Goal: Information Seeking & Learning: Learn about a topic

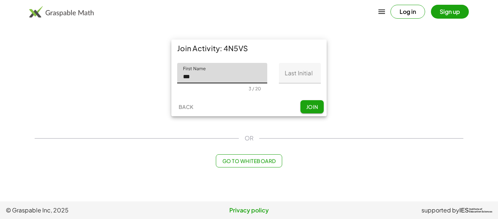
type input "***"
click at [296, 76] on input "Last Initial" at bounding box center [300, 73] width 42 height 20
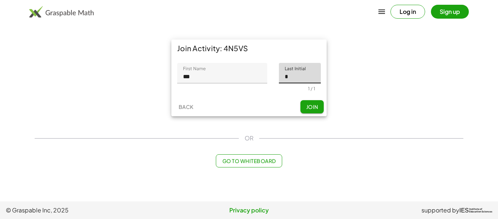
type input "*"
click at [314, 105] on span "Join" at bounding box center [312, 106] width 12 height 7
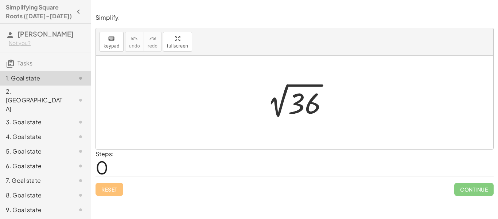
scroll to position [1, 0]
click at [289, 105] on div at bounding box center [298, 102] width 80 height 37
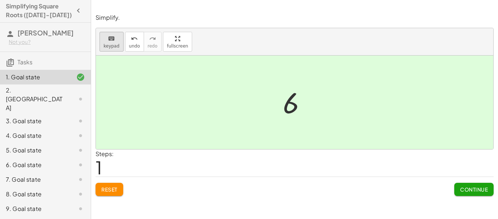
click at [111, 39] on icon "keyboard" at bounding box center [111, 38] width 7 height 9
click at [292, 104] on div at bounding box center [291, 103] width 16 height 32
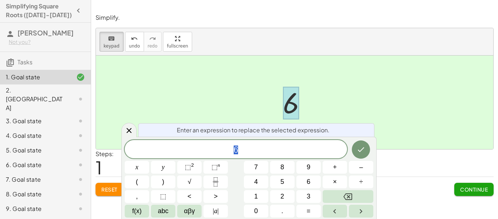
scroll to position [0, 0]
click at [127, 134] on icon at bounding box center [129, 130] width 9 height 9
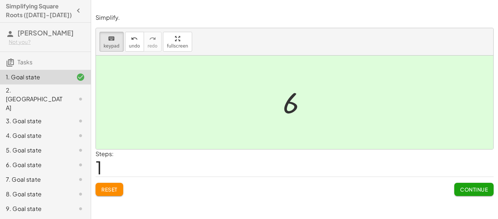
click at [116, 188] on span "Reset" at bounding box center [109, 189] width 16 height 7
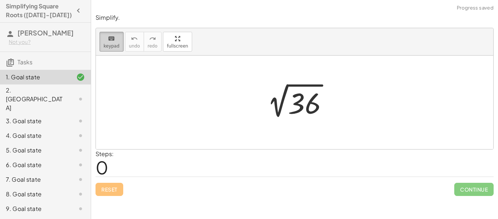
click at [112, 45] on span "keypad" at bounding box center [112, 45] width 16 height 5
click at [302, 103] on div at bounding box center [298, 102] width 80 height 37
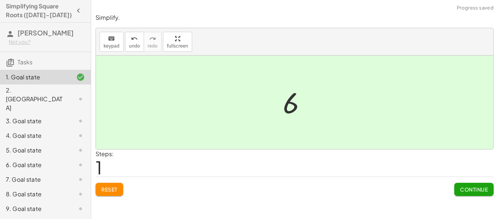
click at [112, 186] on span "Reset" at bounding box center [109, 189] width 16 height 7
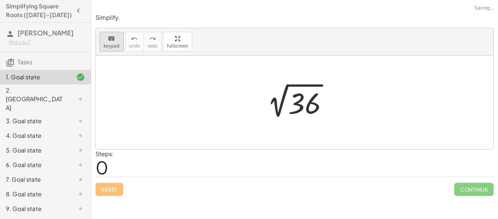
click at [108, 34] on icon "keyboard" at bounding box center [111, 38] width 7 height 9
click at [296, 99] on div at bounding box center [304, 103] width 33 height 32
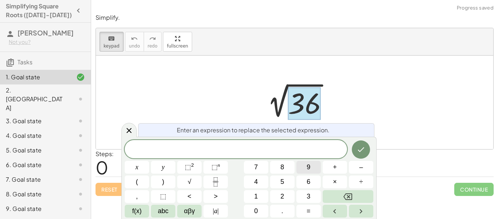
scroll to position [1, 0]
click at [336, 179] on span "×" at bounding box center [335, 182] width 4 height 10
click at [361, 147] on icon "Done" at bounding box center [361, 149] width 9 height 9
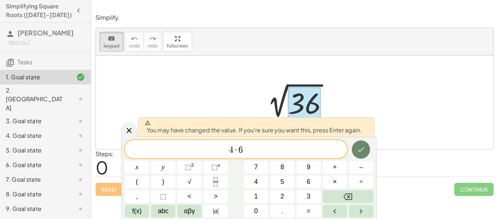
click at [355, 146] on button "Done" at bounding box center [361, 149] width 18 height 18
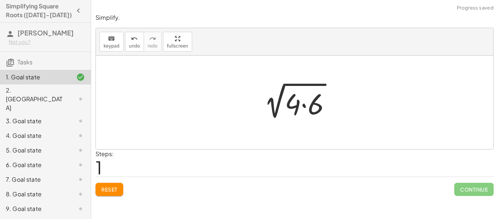
click at [355, 146] on div at bounding box center [295, 101] width 398 height 93
drag, startPoint x: 296, startPoint y: 113, endPoint x: 256, endPoint y: 109, distance: 40.0
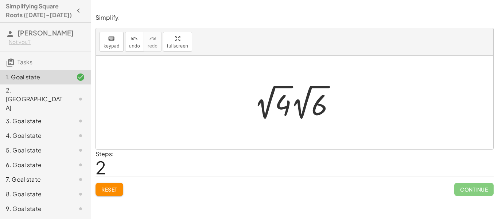
click at [304, 106] on div at bounding box center [298, 102] width 94 height 40
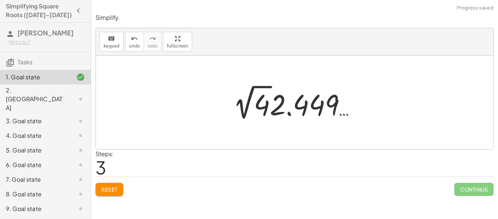
click at [116, 188] on span "Reset" at bounding box center [109, 189] width 16 height 7
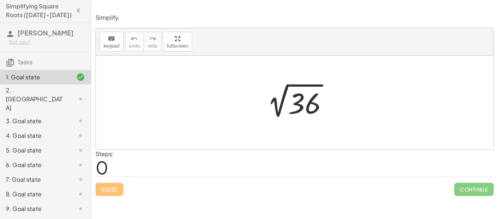
click at [138, 75] on div at bounding box center [295, 101] width 398 height 93
click at [112, 40] on icon "keyboard" at bounding box center [111, 38] width 7 height 9
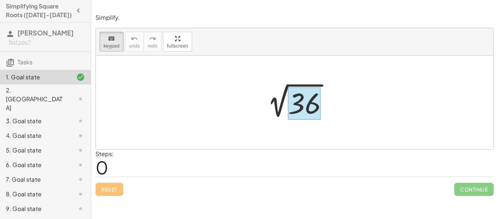
click at [306, 101] on div at bounding box center [304, 103] width 33 height 32
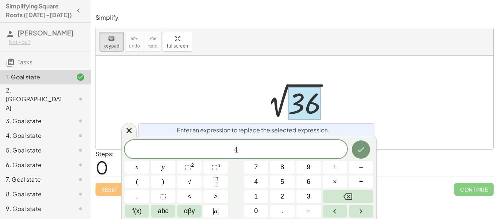
scroll to position [3, 0]
click at [327, 181] on button "×" at bounding box center [335, 181] width 24 height 13
click at [366, 152] on button "Done" at bounding box center [361, 149] width 18 height 18
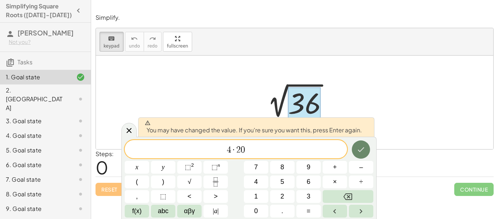
click at [365, 151] on icon "Done" at bounding box center [361, 149] width 9 height 9
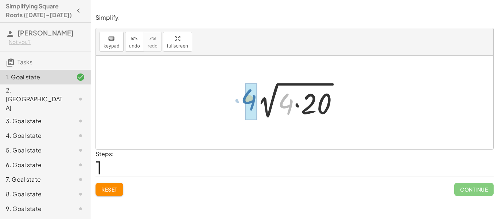
drag, startPoint x: 290, startPoint y: 108, endPoint x: 253, endPoint y: 103, distance: 37.1
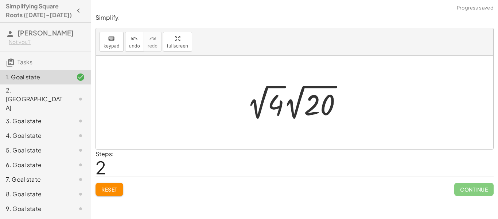
click at [266, 89] on div at bounding box center [297, 102] width 108 height 40
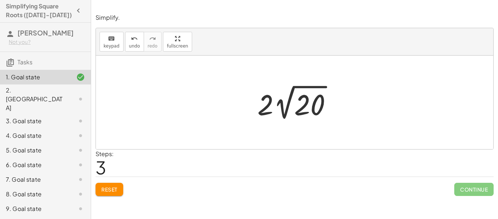
click at [107, 188] on span "Reset" at bounding box center [109, 189] width 16 height 7
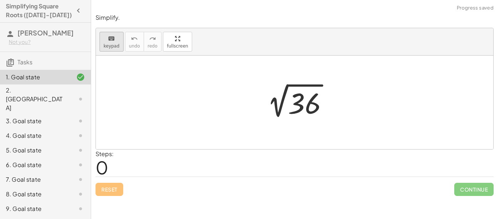
click at [115, 43] on span "keypad" at bounding box center [112, 45] width 16 height 5
click at [309, 109] on div at bounding box center [304, 103] width 33 height 32
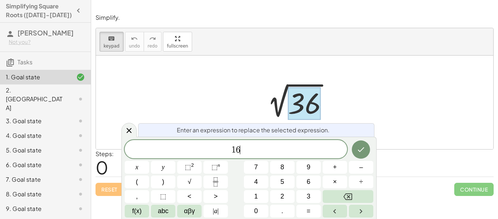
scroll to position [5, 0]
click at [334, 182] on span "×" at bounding box center [335, 182] width 4 height 10
click at [363, 144] on button "Done" at bounding box center [361, 149] width 18 height 18
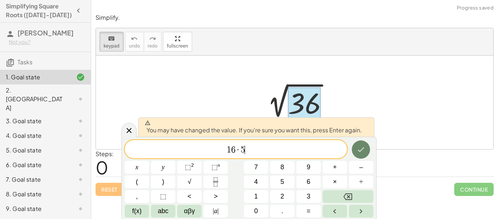
click at [367, 148] on button "Done" at bounding box center [361, 149] width 18 height 18
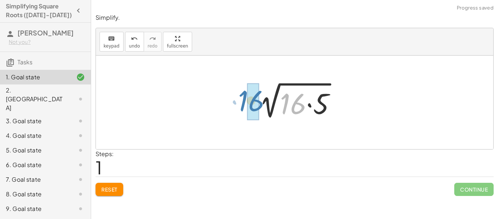
drag, startPoint x: 291, startPoint y: 106, endPoint x: 249, endPoint y: 103, distance: 42.1
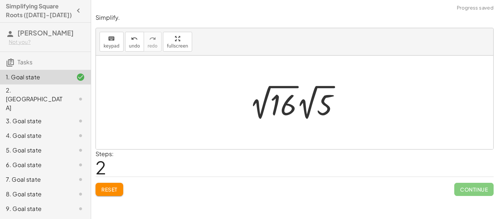
click at [270, 88] on div at bounding box center [297, 102] width 103 height 40
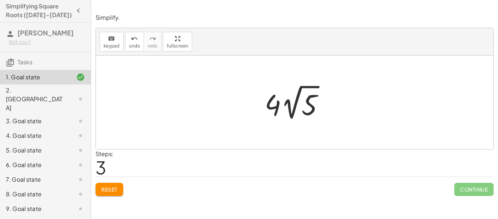
click at [365, 81] on div at bounding box center [295, 101] width 398 height 93
click at [113, 40] on icon "keyboard" at bounding box center [111, 38] width 7 height 9
click at [111, 195] on button "Reset" at bounding box center [110, 188] width 28 height 13
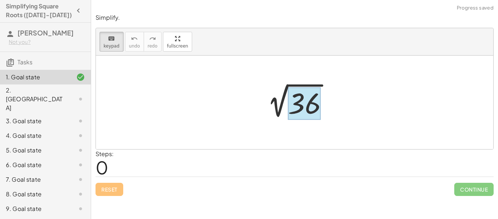
click at [303, 98] on div at bounding box center [304, 103] width 33 height 32
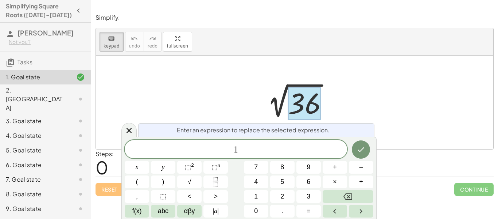
scroll to position [7, 0]
click at [333, 181] on span "×" at bounding box center [335, 182] width 4 height 10
click at [283, 179] on span "5" at bounding box center [283, 182] width 4 height 10
click at [364, 145] on icon "Done" at bounding box center [361, 149] width 9 height 9
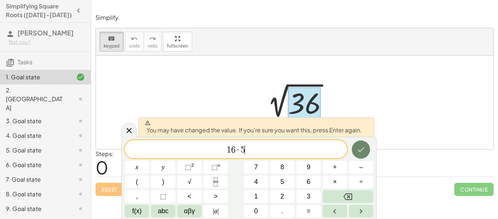
click at [364, 147] on icon "Done" at bounding box center [361, 149] width 9 height 9
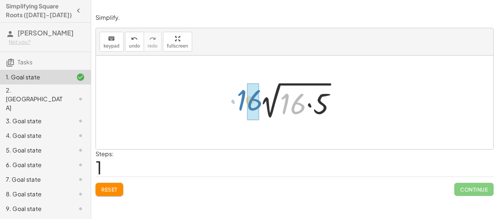
drag, startPoint x: 294, startPoint y: 104, endPoint x: 250, endPoint y: 100, distance: 44.3
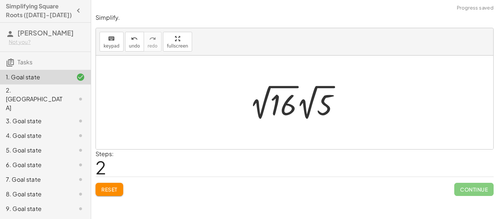
click at [270, 88] on div at bounding box center [297, 102] width 103 height 40
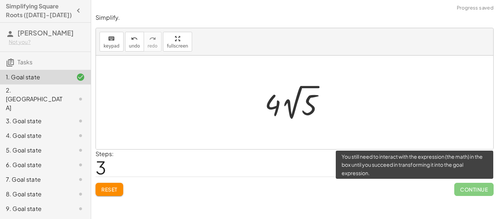
click at [476, 184] on span "Continue" at bounding box center [474, 188] width 39 height 13
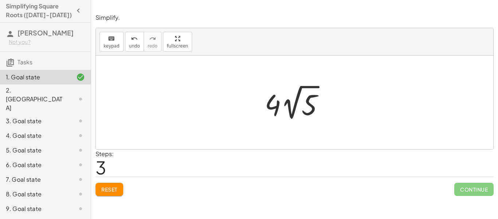
click at [421, 182] on div "Reset Continue" at bounding box center [295, 185] width 398 height 19
click at [81, 94] on icon at bounding box center [80, 98] width 9 height 9
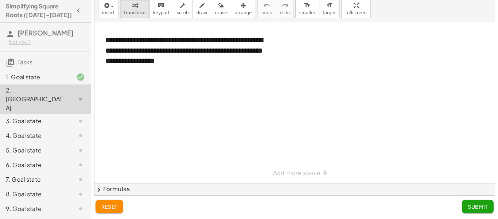
scroll to position [22, 0]
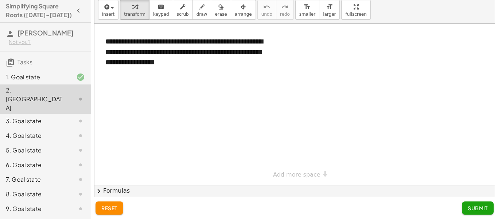
click at [59, 143] on div "3. Goal state" at bounding box center [45, 150] width 91 height 15
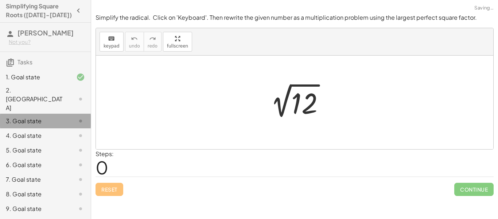
scroll to position [0, 0]
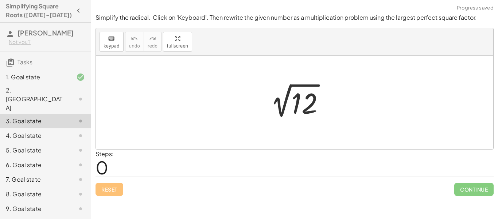
click at [66, 157] on div "4. Goal state" at bounding box center [45, 164] width 91 height 15
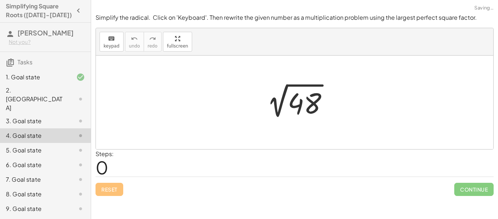
click at [67, 146] on div at bounding box center [75, 150] width 20 height 9
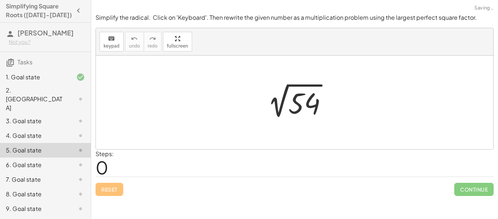
click at [67, 160] on div at bounding box center [75, 164] width 20 height 9
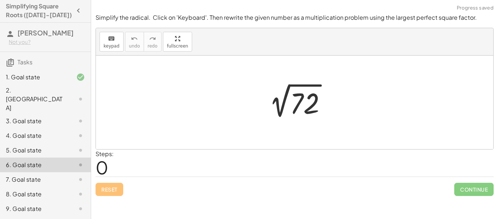
click at [67, 201] on div "7. Goal state" at bounding box center [45, 208] width 91 height 15
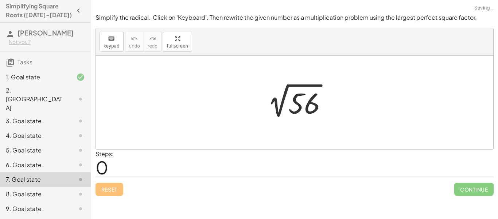
click at [65, 189] on div at bounding box center [75, 193] width 20 height 9
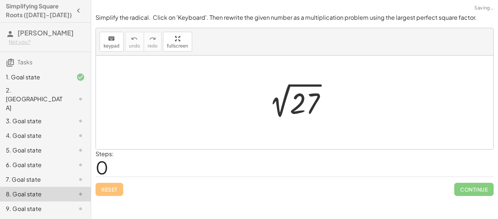
click at [63, 204] on div "9. Goal state" at bounding box center [35, 208] width 59 height 9
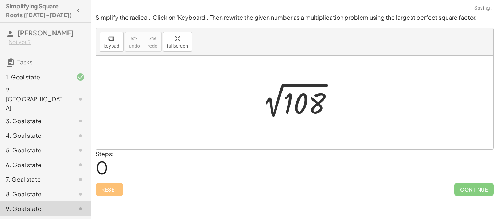
click at [63, 218] on div "10. Goal state" at bounding box center [35, 223] width 59 height 9
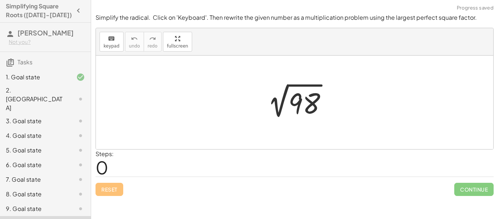
click at [75, 116] on div at bounding box center [75, 120] width 20 height 9
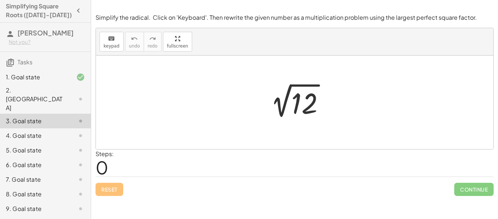
click at [70, 94] on div at bounding box center [75, 98] width 20 height 9
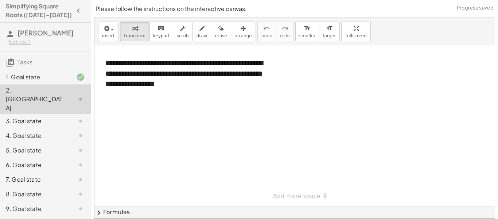
click at [234, 105] on div at bounding box center [294, 125] width 401 height 161
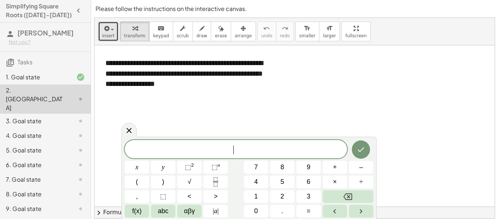
click at [106, 32] on icon "button" at bounding box center [106, 28] width 7 height 9
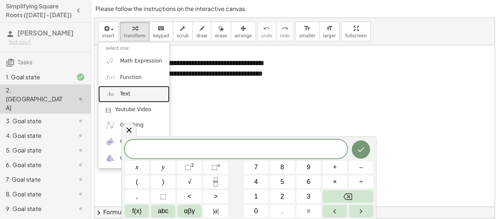
click at [130, 86] on link "Text" at bounding box center [133, 94] width 71 height 16
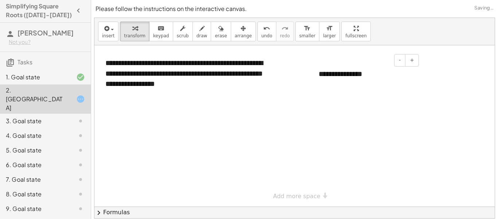
click at [376, 77] on div "**********" at bounding box center [366, 73] width 109 height 25
click at [318, 71] on div at bounding box center [315, 78] width 7 height 35
click at [321, 73] on div "**********" at bounding box center [366, 78] width 109 height 35
click at [320, 73] on div "**********" at bounding box center [366, 78] width 109 height 35
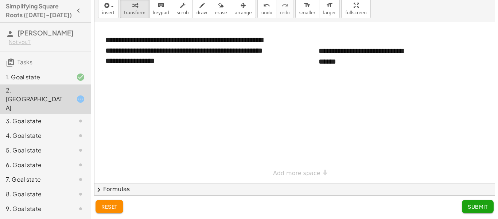
click at [474, 206] on span "Submit" at bounding box center [478, 206] width 20 height 7
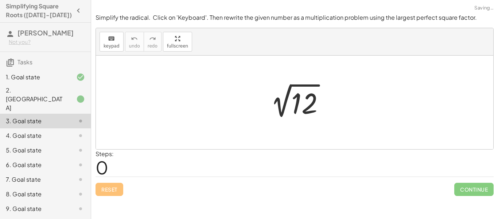
scroll to position [0, 0]
click at [113, 42] on icon "keyboard" at bounding box center [111, 38] width 7 height 9
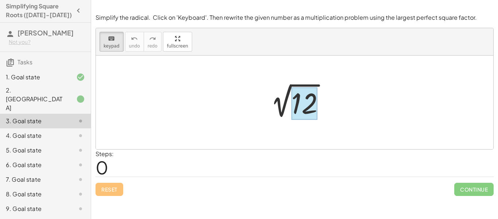
click at [312, 113] on div at bounding box center [304, 103] width 26 height 32
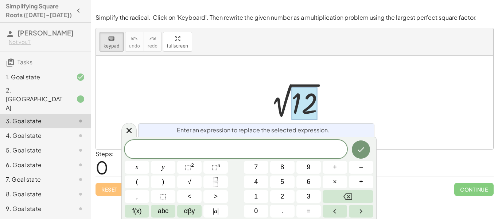
scroll to position [7, 0]
click at [337, 181] on button "×" at bounding box center [335, 181] width 24 height 13
click at [309, 196] on span "3" at bounding box center [309, 196] width 4 height 10
click at [358, 149] on icon "Done" at bounding box center [361, 149] width 9 height 9
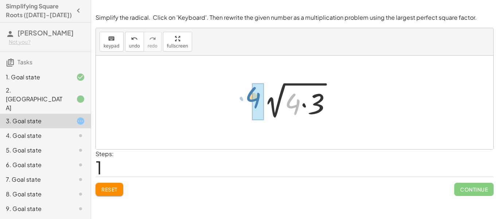
drag, startPoint x: 295, startPoint y: 107, endPoint x: 254, endPoint y: 101, distance: 41.3
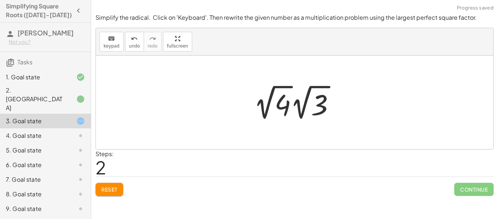
click at [274, 88] on div at bounding box center [297, 102] width 94 height 40
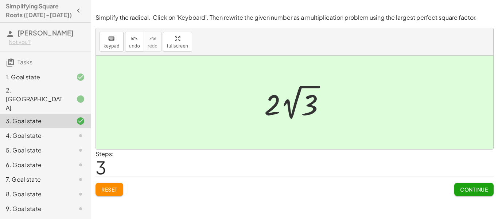
click at [475, 191] on span "Continue" at bounding box center [474, 189] width 28 height 7
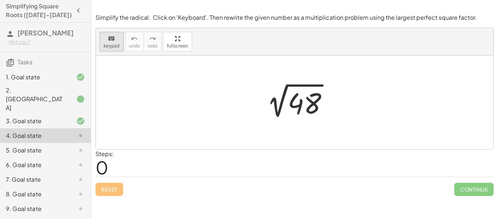
click at [107, 47] on span "keypad" at bounding box center [112, 45] width 16 height 5
click at [302, 100] on div at bounding box center [305, 103] width 34 height 32
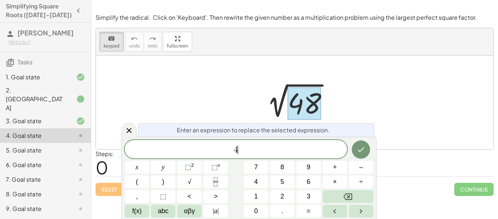
scroll to position [8, 0]
click at [335, 177] on span "×" at bounding box center [335, 182] width 4 height 10
click at [360, 146] on icon "Done" at bounding box center [361, 149] width 9 height 9
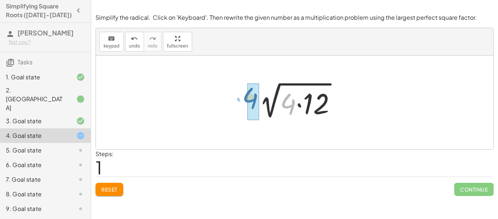
drag, startPoint x: 289, startPoint y: 106, endPoint x: 251, endPoint y: 100, distance: 38.4
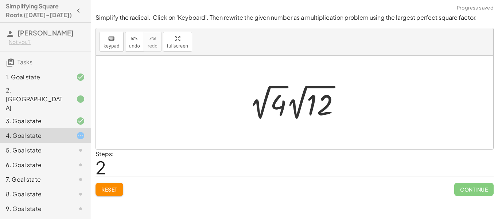
click at [269, 87] on div at bounding box center [298, 102] width 104 height 40
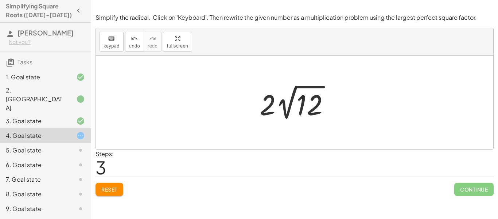
click at [113, 189] on span "Reset" at bounding box center [109, 189] width 16 height 7
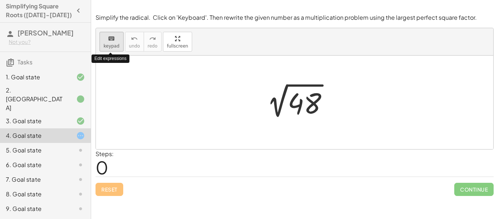
click at [115, 45] on span "keypad" at bounding box center [112, 45] width 16 height 5
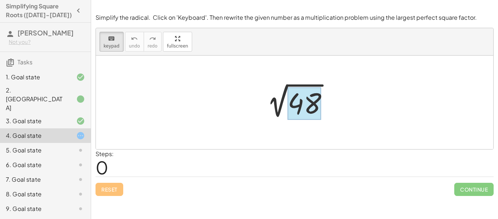
click at [307, 93] on div at bounding box center [305, 103] width 34 height 32
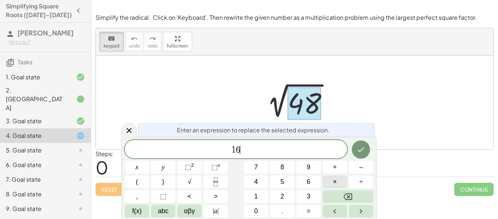
click at [333, 181] on span "×" at bounding box center [335, 182] width 4 height 10
click at [297, 194] on button "3" at bounding box center [309, 196] width 24 height 13
click at [360, 148] on icon "Done" at bounding box center [361, 149] width 9 height 9
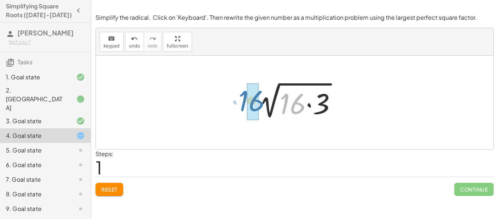
drag, startPoint x: 300, startPoint y: 106, endPoint x: 259, endPoint y: 103, distance: 41.0
click at [259, 103] on div at bounding box center [297, 103] width 97 height 38
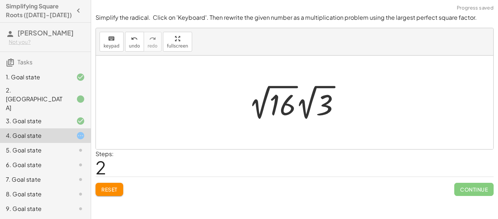
click at [269, 88] on div at bounding box center [297, 102] width 104 height 40
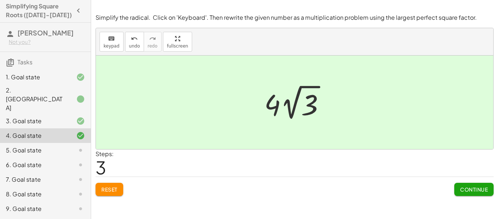
click at [460, 185] on button "Continue" at bounding box center [474, 188] width 39 height 13
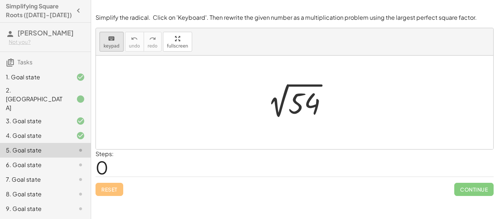
click at [105, 40] on div "keyboard" at bounding box center [112, 38] width 16 height 9
click at [297, 93] on div at bounding box center [305, 103] width 32 height 32
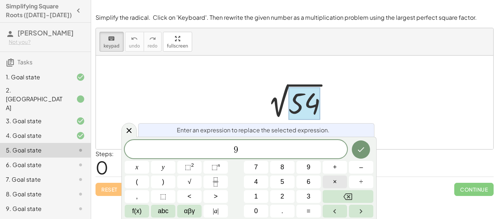
click at [344, 180] on button "×" at bounding box center [335, 181] width 24 height 13
click at [355, 147] on button "Done" at bounding box center [361, 149] width 18 height 18
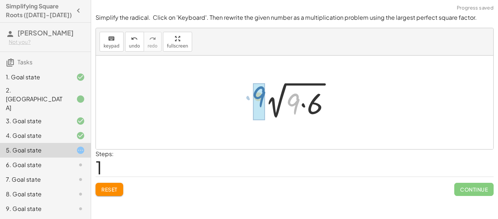
drag, startPoint x: 298, startPoint y: 101, endPoint x: 263, endPoint y: 93, distance: 35.8
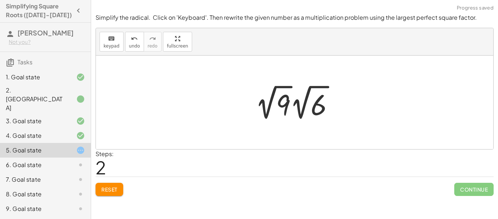
click at [276, 86] on div at bounding box center [298, 102] width 92 height 40
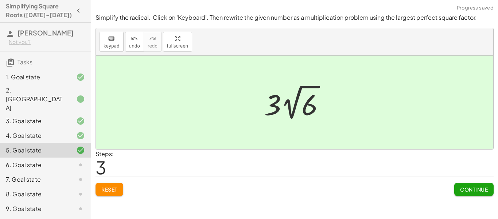
click at [468, 183] on button "Continue" at bounding box center [474, 188] width 39 height 13
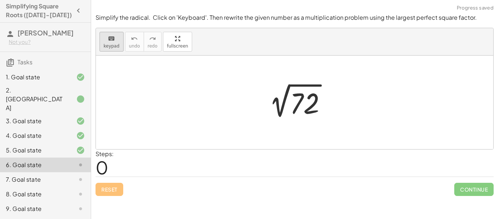
click at [115, 48] on span "keypad" at bounding box center [112, 45] width 16 height 5
click at [296, 97] on div at bounding box center [305, 103] width 30 height 32
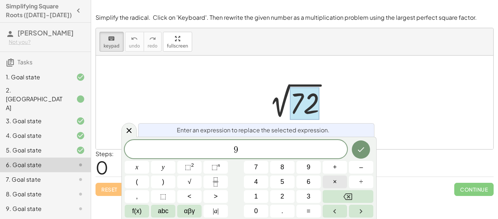
click at [341, 186] on button "×" at bounding box center [335, 181] width 24 height 13
click at [284, 162] on span "8" at bounding box center [283, 167] width 4 height 10
click at [359, 145] on icon "Done" at bounding box center [361, 149] width 9 height 9
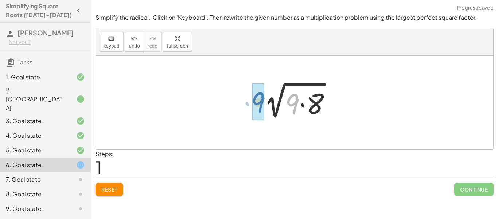
drag, startPoint x: 296, startPoint y: 104, endPoint x: 259, endPoint y: 102, distance: 37.2
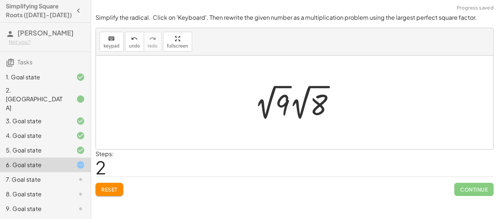
click at [275, 87] on div at bounding box center [297, 102] width 93 height 40
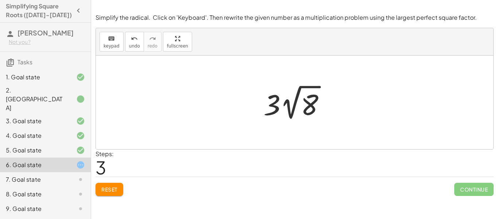
click at [114, 192] on span "Reset" at bounding box center [109, 189] width 16 height 7
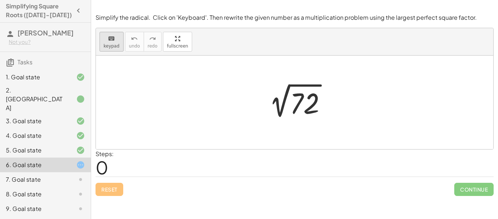
click at [115, 42] on button "keyboard keypad" at bounding box center [112, 42] width 24 height 20
click at [300, 100] on div at bounding box center [305, 103] width 30 height 32
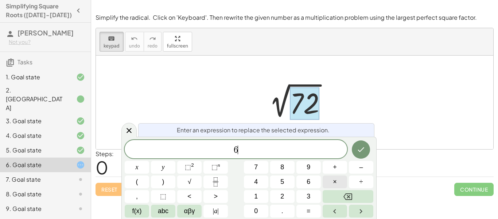
click at [331, 182] on button "×" at bounding box center [335, 181] width 24 height 13
click at [356, 153] on button "Done" at bounding box center [361, 149] width 18 height 18
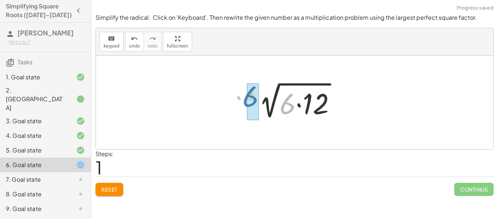
drag, startPoint x: 292, startPoint y: 107, endPoint x: 254, endPoint y: 99, distance: 38.3
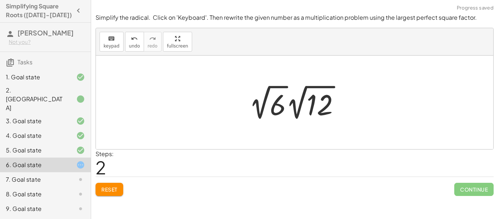
click at [269, 88] on div at bounding box center [298, 102] width 104 height 40
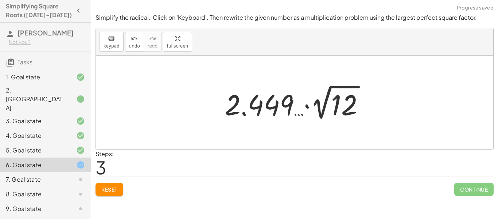
click at [116, 192] on span "Reset" at bounding box center [109, 189] width 16 height 7
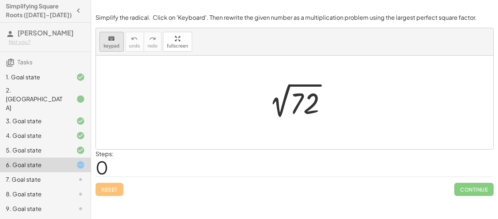
click at [112, 38] on icon "keyboard" at bounding box center [111, 38] width 7 height 9
click at [300, 101] on div at bounding box center [305, 103] width 30 height 32
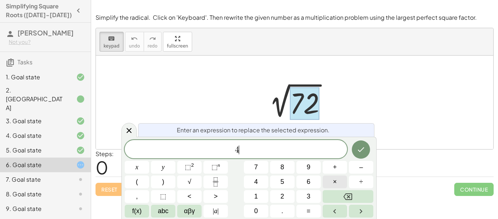
click at [332, 182] on button "×" at bounding box center [335, 181] width 24 height 13
click at [357, 147] on icon "Done" at bounding box center [361, 149] width 9 height 9
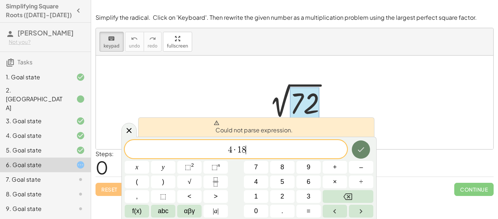
click at [360, 147] on icon "Done" at bounding box center [361, 149] width 9 height 9
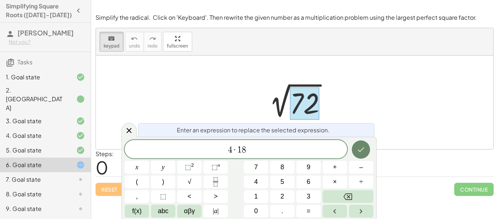
click at [364, 144] on button "Done" at bounding box center [361, 149] width 18 height 18
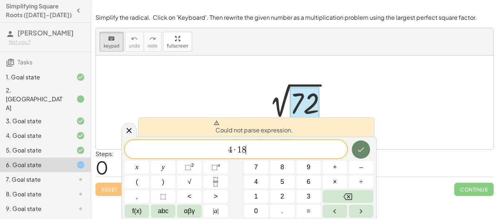
click at [364, 144] on button "Done" at bounding box center [361, 149] width 18 height 18
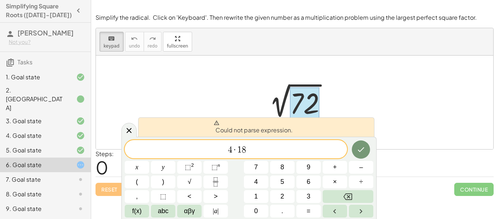
click at [270, 141] on div "4 · 1 8 ​" at bounding box center [236, 149] width 223 height 18
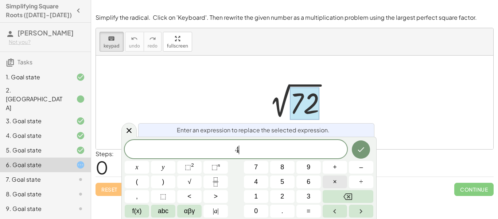
click at [335, 180] on span "×" at bounding box center [335, 182] width 4 height 10
click at [355, 154] on button "Done" at bounding box center [361, 149] width 18 height 18
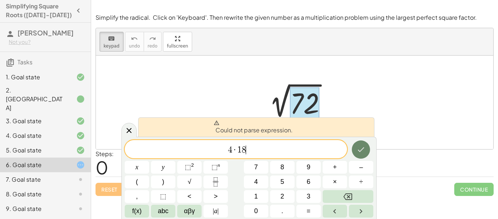
click at [355, 154] on button "Done" at bounding box center [361, 149] width 18 height 18
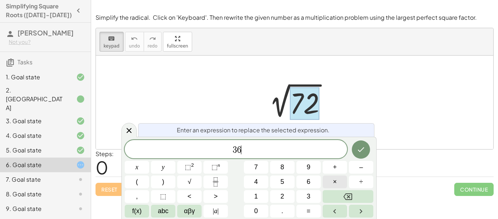
click at [340, 180] on button "×" at bounding box center [335, 181] width 24 height 13
click at [278, 196] on button "2" at bounding box center [282, 196] width 24 height 13
click at [359, 146] on icon "Done" at bounding box center [361, 149] width 9 height 9
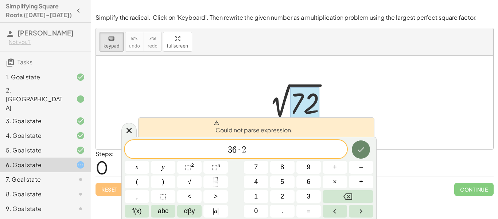
click at [359, 146] on icon "Done" at bounding box center [361, 149] width 9 height 9
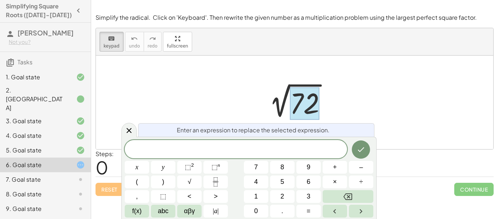
click at [300, 111] on div at bounding box center [305, 103] width 30 height 32
click at [313, 105] on div at bounding box center [305, 103] width 30 height 32
click at [309, 98] on div at bounding box center [305, 103] width 30 height 32
click at [237, 138] on div "Enter an expression to replace the selected expression. x y ⬚ 2 ⬚ n 7 8 9 + – (…" at bounding box center [248, 177] width 255 height 82
click at [129, 124] on div at bounding box center [128, 129] width 15 height 14
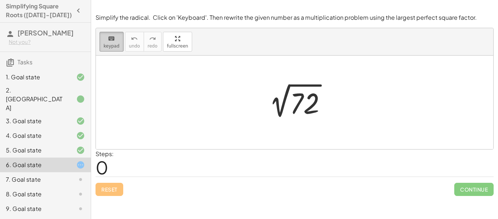
click at [120, 38] on button "keyboard keypad" at bounding box center [112, 42] width 24 height 20
click at [316, 105] on div at bounding box center [297, 102] width 77 height 37
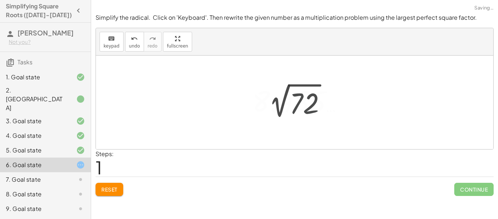
click at [316, 105] on div at bounding box center [301, 100] width 104 height 36
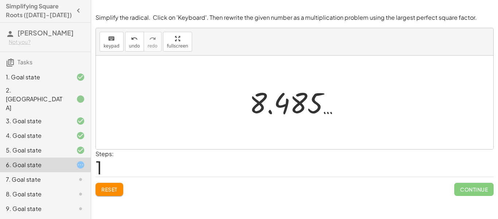
click at [112, 182] on button "Reset" at bounding box center [110, 188] width 28 height 13
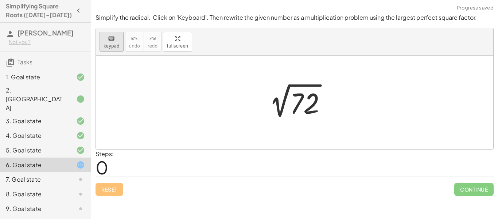
click at [112, 41] on icon "keyboard" at bounding box center [111, 38] width 7 height 9
click at [303, 93] on div at bounding box center [305, 103] width 30 height 32
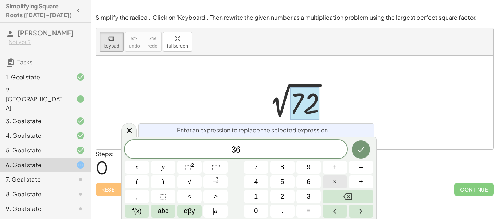
click at [334, 180] on span "×" at bounding box center [335, 182] width 4 height 10
click at [285, 195] on button "2" at bounding box center [282, 196] width 24 height 13
click at [363, 149] on icon "Done" at bounding box center [361, 149] width 9 height 9
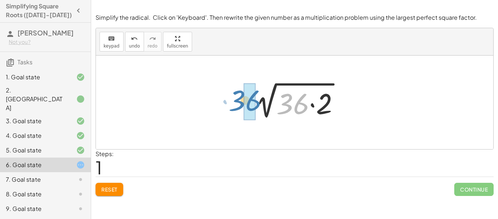
drag, startPoint x: 299, startPoint y: 112, endPoint x: 251, endPoint y: 108, distance: 47.6
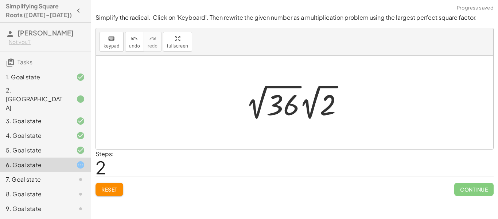
click at [264, 88] on div at bounding box center [297, 102] width 110 height 40
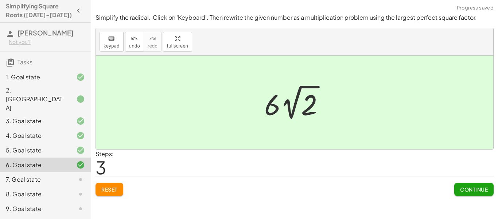
click at [473, 182] on div "Continue" at bounding box center [474, 186] width 39 height 19
click at [479, 190] on span "Continue" at bounding box center [474, 189] width 28 height 7
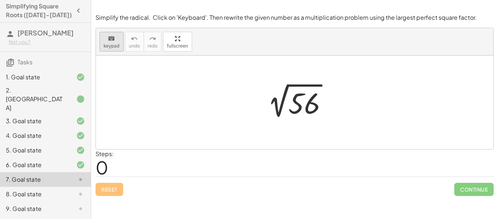
click at [105, 42] on button "keyboard keypad" at bounding box center [112, 42] width 24 height 20
click at [296, 105] on div at bounding box center [305, 103] width 32 height 32
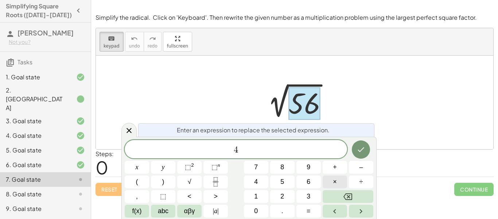
click at [337, 182] on button "×" at bounding box center [335, 181] width 24 height 13
click at [264, 194] on button "1" at bounding box center [256, 196] width 24 height 13
click at [260, 176] on button "4" at bounding box center [256, 181] width 24 height 13
click at [362, 149] on icon "Done" at bounding box center [361, 149] width 7 height 5
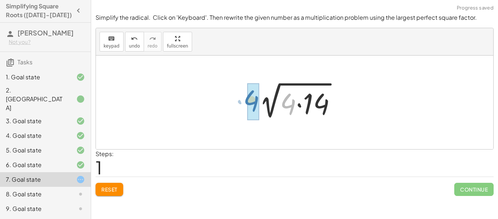
drag, startPoint x: 291, startPoint y: 109, endPoint x: 254, endPoint y: 105, distance: 37.0
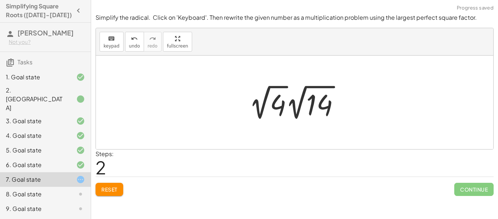
click at [268, 86] on div at bounding box center [298, 102] width 104 height 40
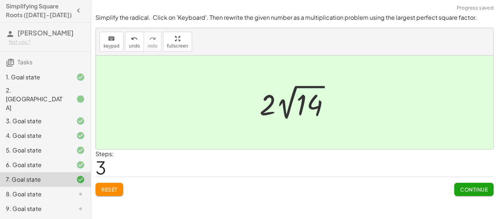
click at [478, 193] on button "Continue" at bounding box center [474, 188] width 39 height 13
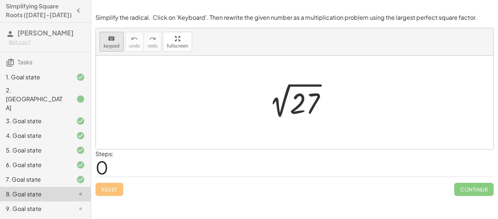
click at [113, 42] on icon "keyboard" at bounding box center [111, 38] width 7 height 9
click at [312, 103] on div at bounding box center [305, 103] width 30 height 32
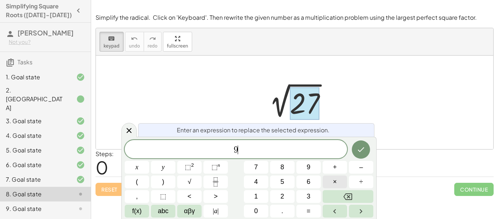
click at [332, 183] on button "×" at bounding box center [335, 181] width 24 height 13
click at [362, 148] on icon "Done" at bounding box center [361, 149] width 9 height 9
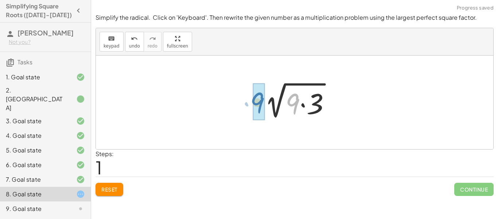
drag, startPoint x: 296, startPoint y: 110, endPoint x: 261, endPoint y: 108, distance: 35.4
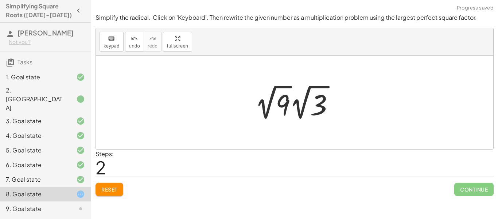
click at [274, 85] on div at bounding box center [297, 102] width 92 height 40
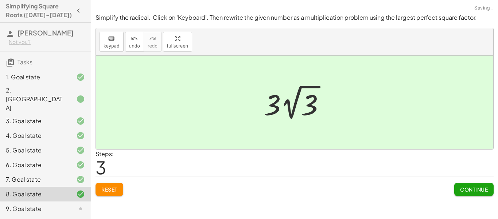
click at [471, 188] on span "Continue" at bounding box center [474, 189] width 28 height 7
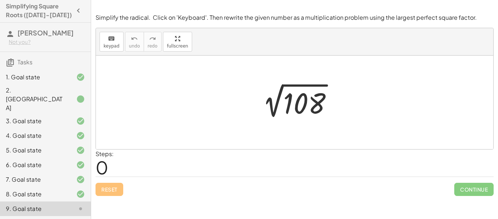
click at [298, 103] on div at bounding box center [297, 102] width 89 height 37
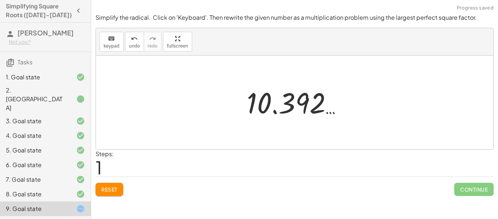
click at [113, 189] on span "Reset" at bounding box center [109, 189] width 16 height 7
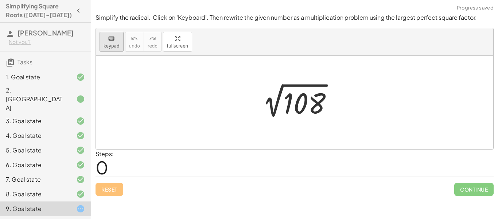
click at [109, 43] on span "keypad" at bounding box center [112, 45] width 16 height 5
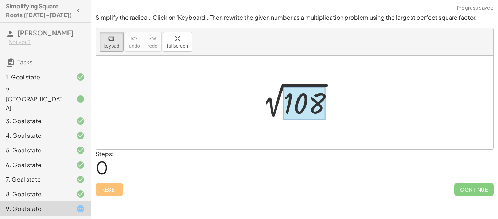
click at [313, 101] on div at bounding box center [304, 103] width 42 height 32
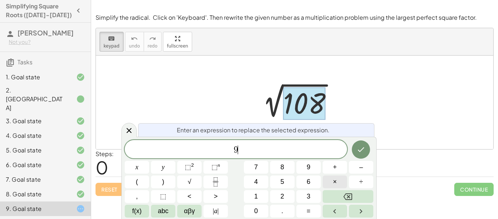
click at [329, 183] on button "×" at bounding box center [335, 181] width 24 height 13
click at [265, 194] on button "1" at bounding box center [256, 196] width 24 height 13
click at [282, 196] on span "2" at bounding box center [283, 196] width 4 height 10
click at [360, 145] on icon "Done" at bounding box center [361, 149] width 9 height 9
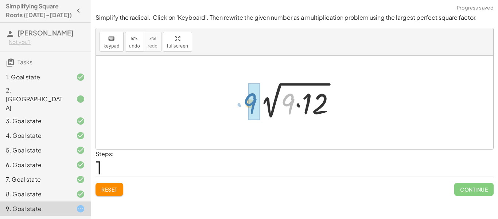
drag, startPoint x: 290, startPoint y: 105, endPoint x: 251, endPoint y: 104, distance: 38.7
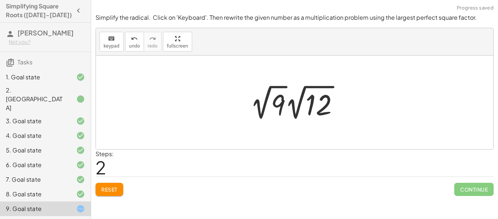
click at [268, 88] on div at bounding box center [298, 102] width 102 height 40
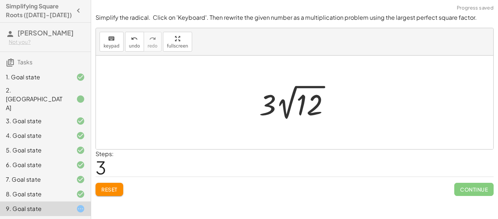
click at [107, 191] on span "Reset" at bounding box center [109, 189] width 16 height 7
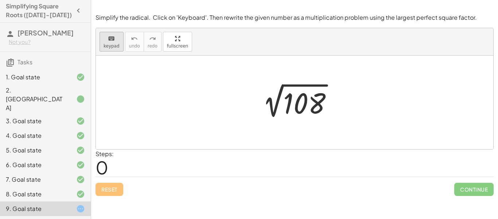
click at [111, 45] on span "keypad" at bounding box center [112, 45] width 16 height 5
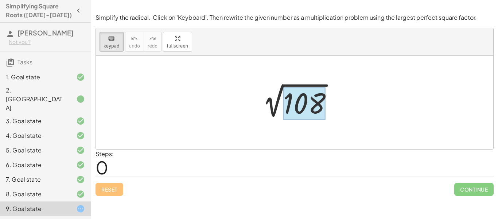
click at [304, 107] on div at bounding box center [304, 103] width 42 height 32
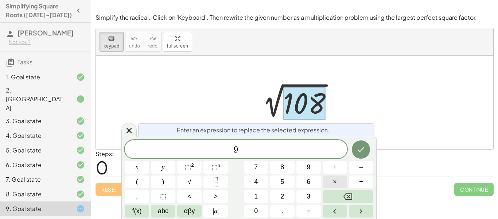
click at [332, 182] on button "×" at bounding box center [335, 181] width 24 height 13
click at [355, 154] on button "Done" at bounding box center [361, 149] width 18 height 18
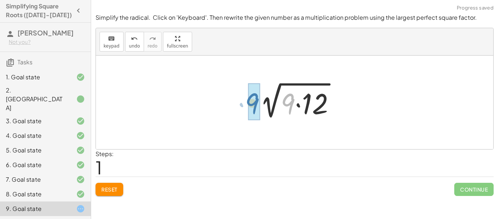
drag, startPoint x: 291, startPoint y: 105, endPoint x: 256, endPoint y: 104, distance: 35.4
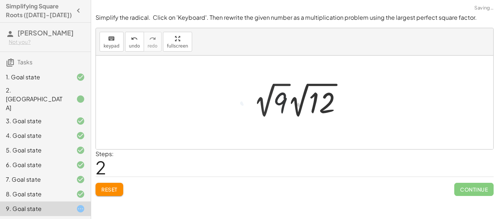
click at [273, 87] on div at bounding box center [301, 100] width 102 height 40
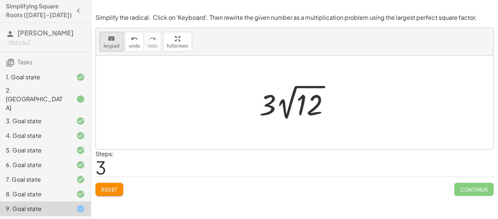
click at [112, 38] on icon "keyboard" at bounding box center [111, 38] width 7 height 9
click at [0, 0] on div "Simplify the radical. Click on 'Keyboard'. Then rewrite the given number as a m…" at bounding box center [0, 0] width 0 height 0
click at [113, 190] on span "Reset" at bounding box center [109, 189] width 16 height 7
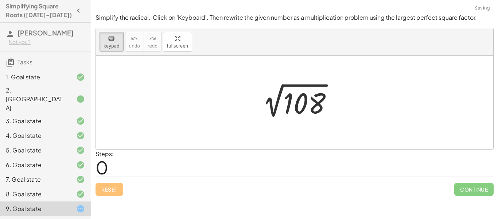
click at [113, 190] on div "Reset Continue" at bounding box center [295, 185] width 398 height 19
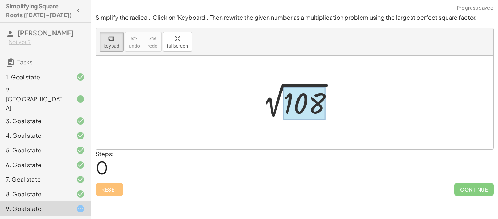
click at [304, 106] on div at bounding box center [304, 103] width 42 height 32
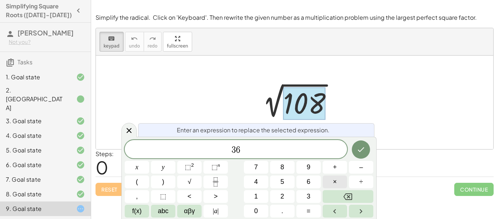
click at [328, 181] on button "×" at bounding box center [335, 181] width 24 height 13
click at [361, 147] on icon "Done" at bounding box center [361, 149] width 9 height 9
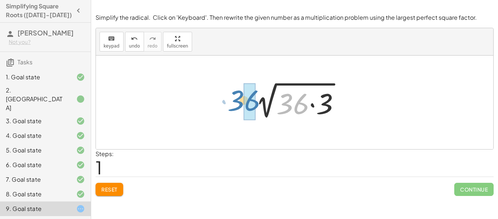
drag, startPoint x: 292, startPoint y: 108, endPoint x: 243, endPoint y: 104, distance: 49.0
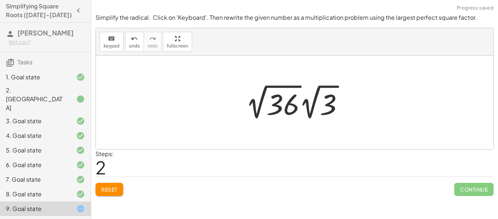
click at [270, 86] on div at bounding box center [297, 102] width 111 height 40
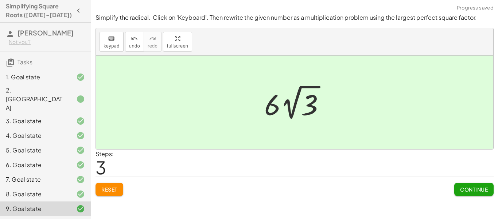
click at [466, 188] on span "Continue" at bounding box center [474, 189] width 28 height 7
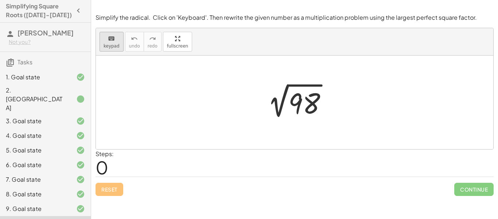
click at [119, 47] on button "keyboard keypad" at bounding box center [112, 42] width 24 height 20
click at [290, 102] on div at bounding box center [305, 103] width 32 height 32
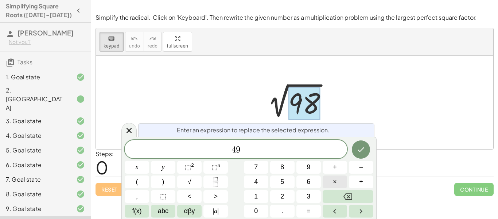
click at [338, 181] on button "×" at bounding box center [335, 181] width 24 height 13
click at [360, 151] on icon "Done" at bounding box center [361, 149] width 9 height 9
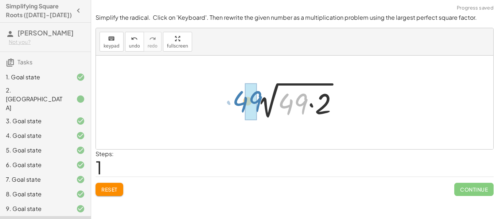
drag, startPoint x: 299, startPoint y: 103, endPoint x: 253, endPoint y: 100, distance: 46.1
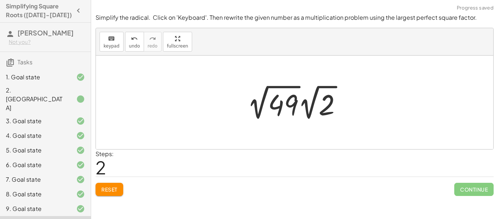
click at [266, 86] on div at bounding box center [298, 102] width 108 height 40
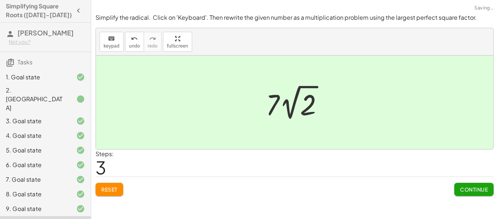
click at [476, 186] on span "Continue" at bounding box center [474, 189] width 28 height 7
